Goal: Information Seeking & Learning: Check status

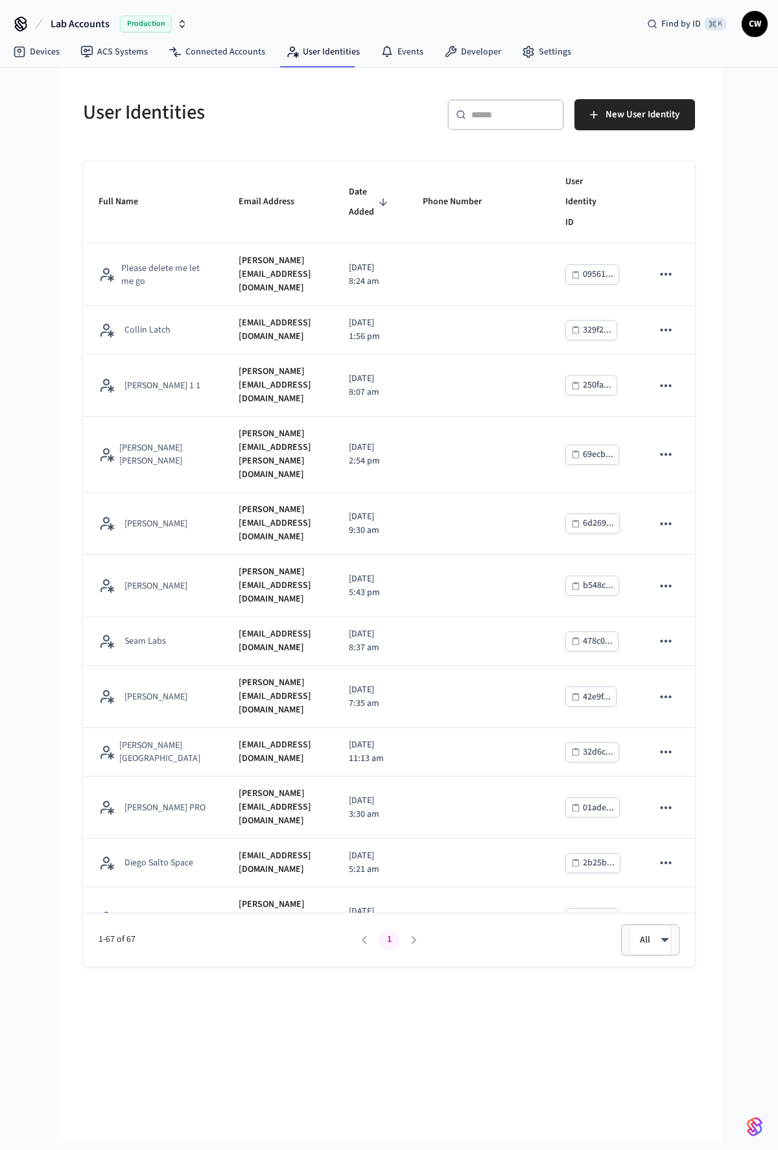
click at [265, 152] on div "User Identities ​ ​ New User Identity Full Name Email Address Date Added Phone …" at bounding box center [389, 517] width 633 height 898
click at [73, 17] on span "Lab Accounts" at bounding box center [80, 24] width 59 height 16
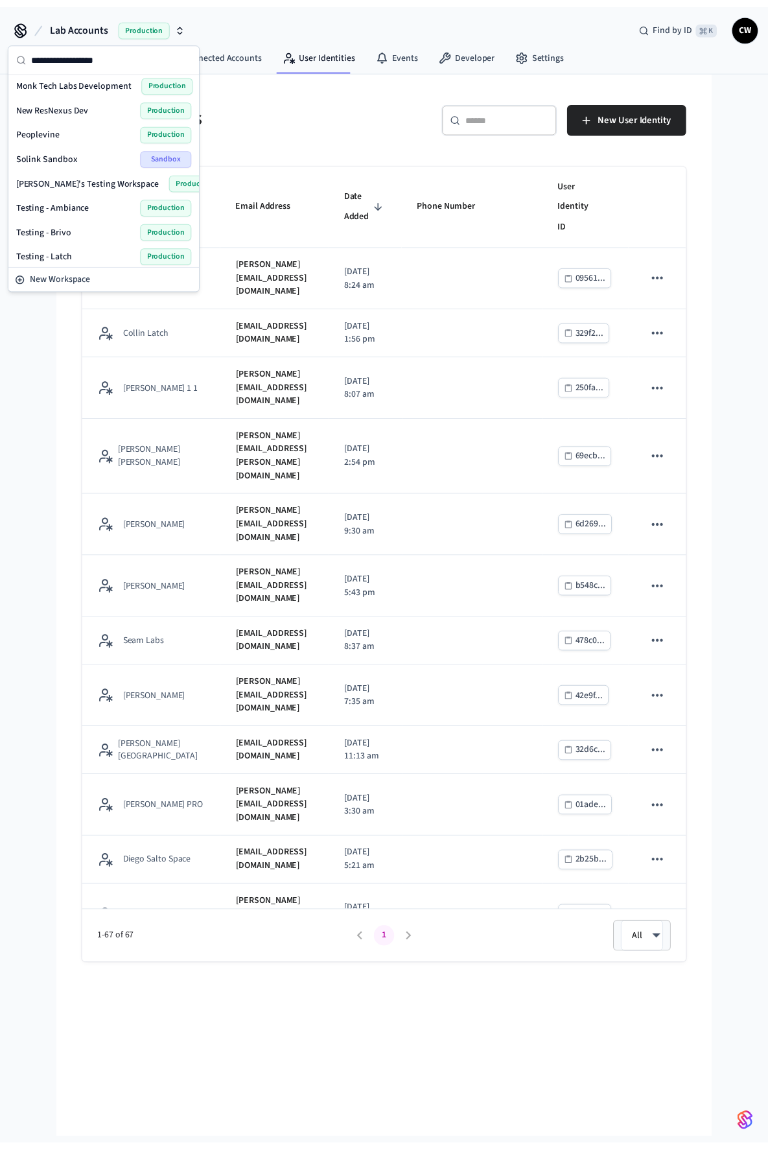
scroll to position [574, 0]
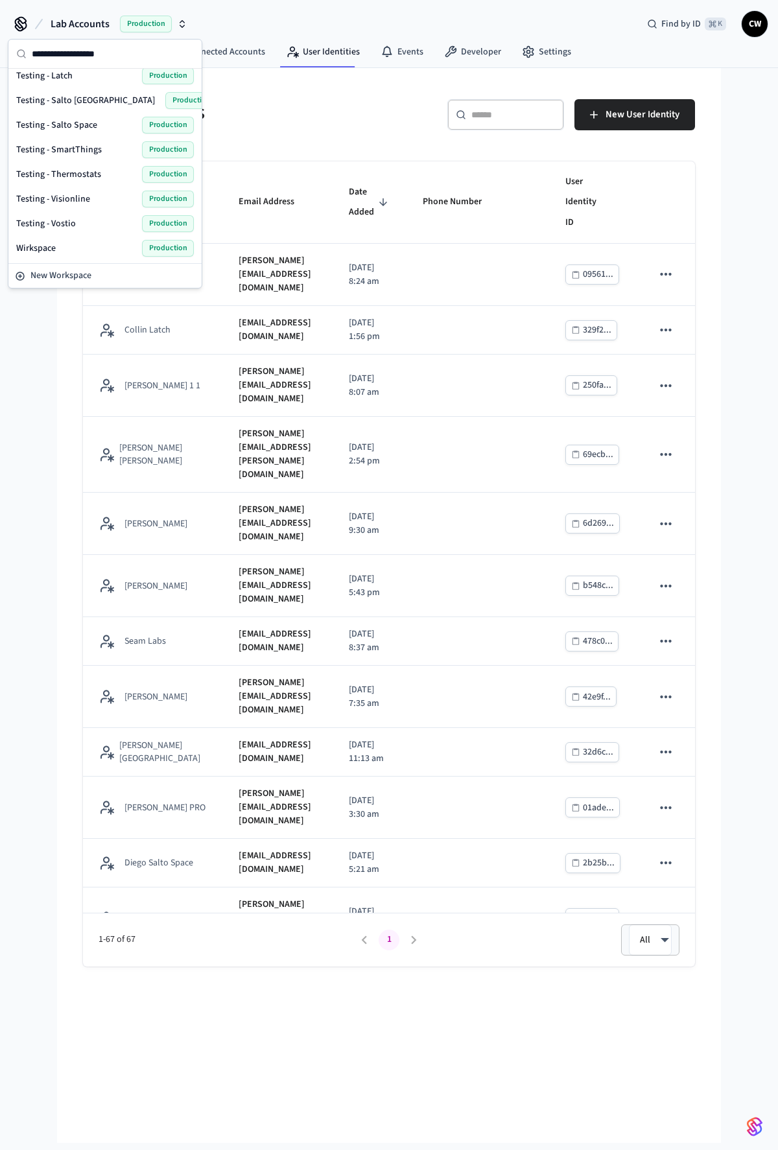
click at [95, 151] on span "Testing - SmartThings" at bounding box center [59, 149] width 86 height 13
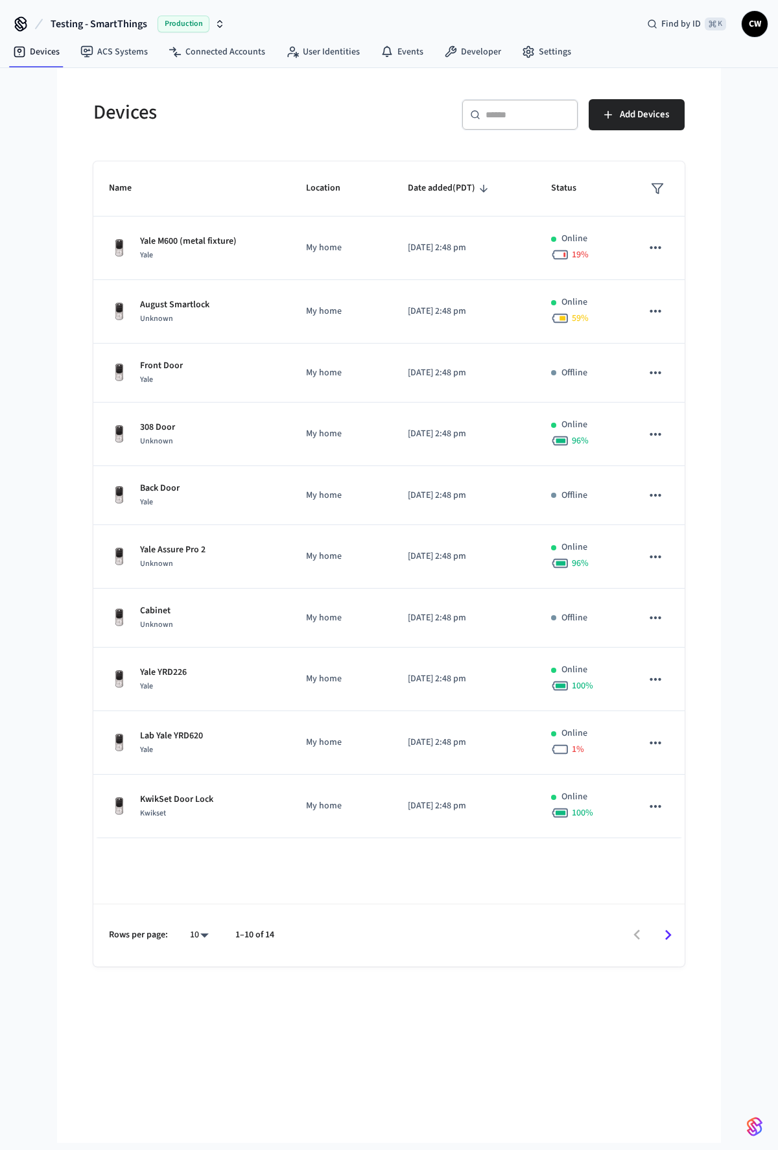
click at [192, 152] on div "Devices ​ ​ Add Devices Name Location Date added (PDT) Status Yale M600 (metal …" at bounding box center [389, 525] width 612 height 883
click at [191, 63] on link "Connected Accounts" at bounding box center [216, 51] width 117 height 23
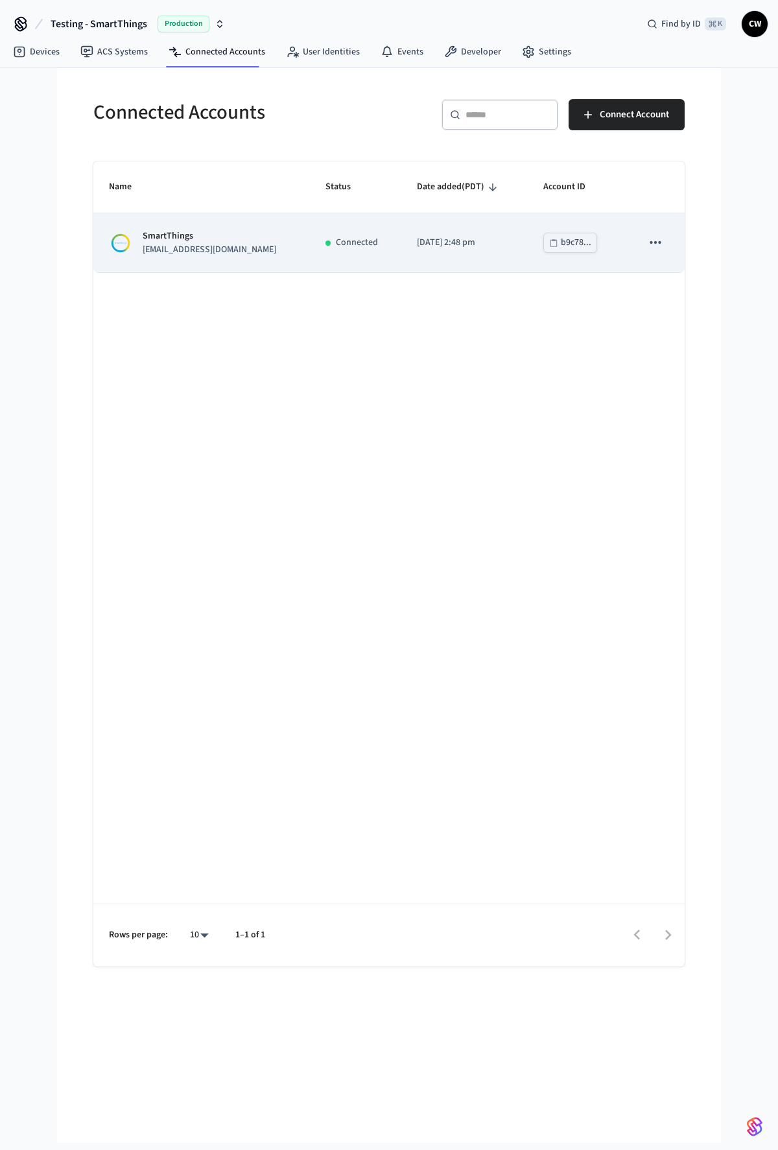
click at [205, 244] on p "[EMAIL_ADDRESS][DOMAIN_NAME]" at bounding box center [210, 250] width 134 height 14
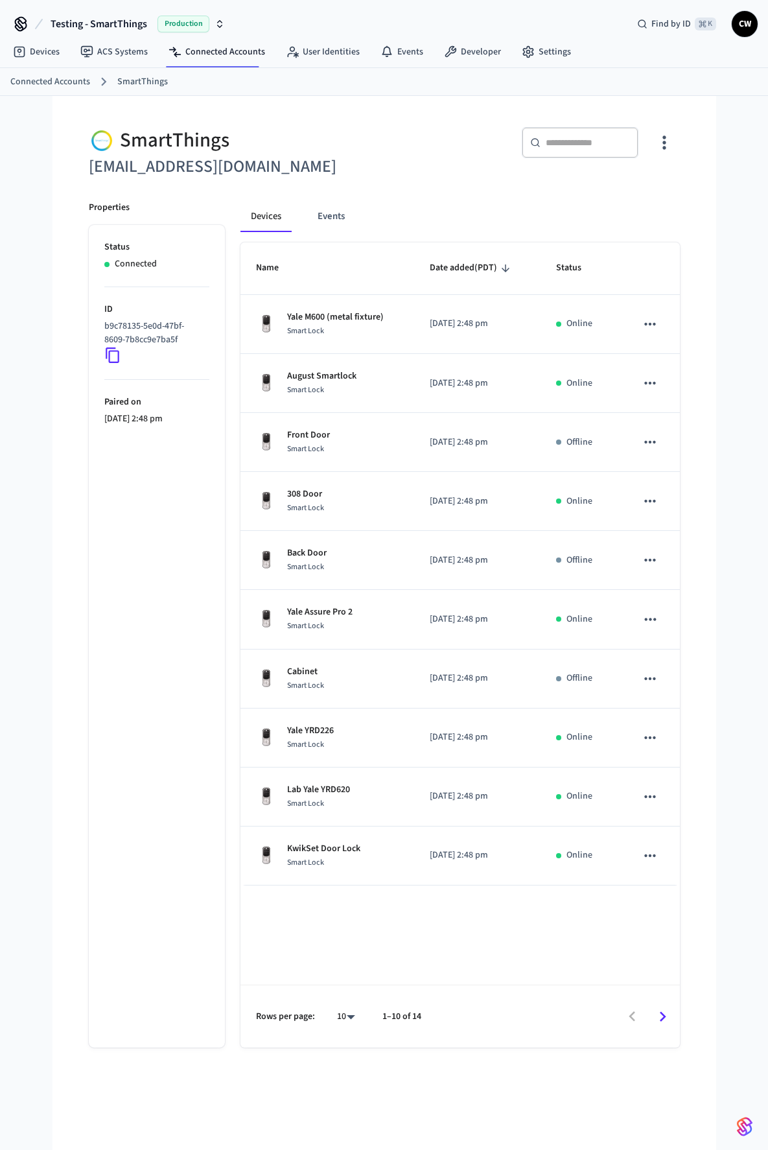
click at [430, 200] on div "Devices Events Name Date added (PDT) Status Yale M600 (metal fixture) Smart Loc…" at bounding box center [452, 616] width 455 height 862
click at [159, 726] on ul "Status Connected ID b9c78135-5e0d-47bf-8609-7b8cc9e7ba5f Paired on [DATE] 2:48 …" at bounding box center [157, 636] width 136 height 822
click at [455, 166] on div "​ ​" at bounding box center [536, 147] width 288 height 41
click at [103, 25] on span "Testing - SmartThings" at bounding box center [99, 24] width 97 height 16
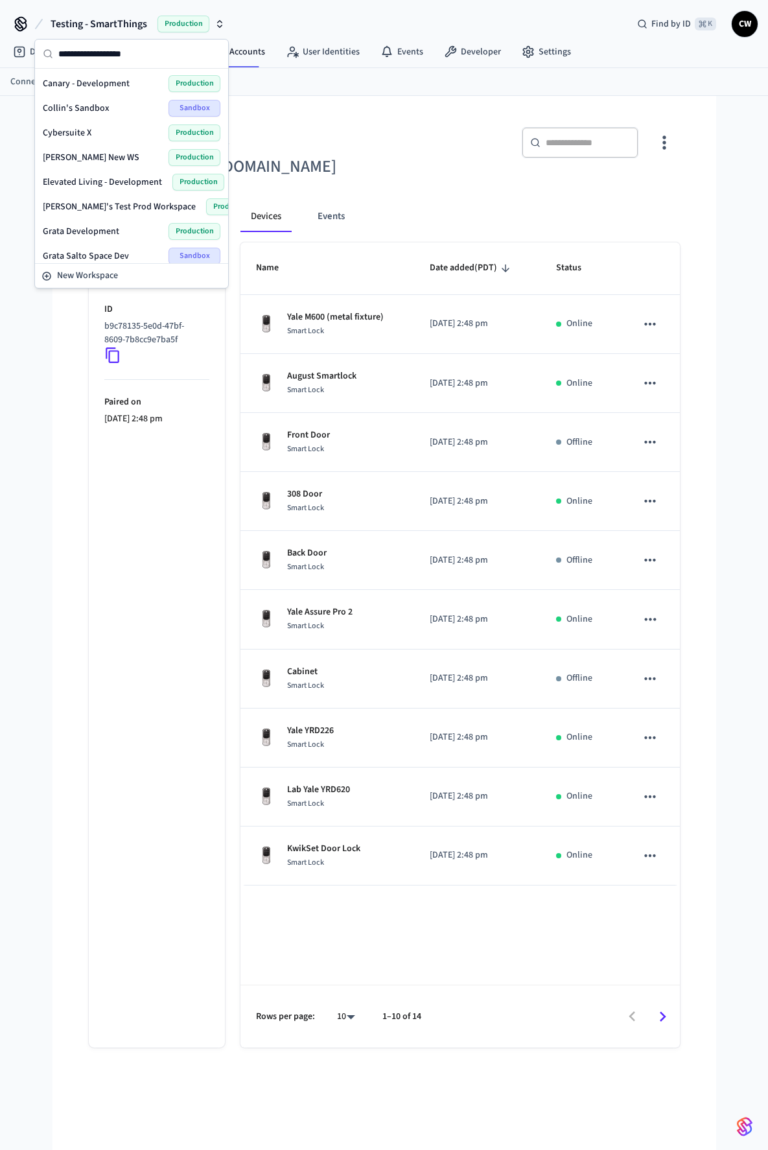
click at [377, 154] on div "​ ​" at bounding box center [528, 145] width 303 height 69
